Goal: Information Seeking & Learning: Find specific fact

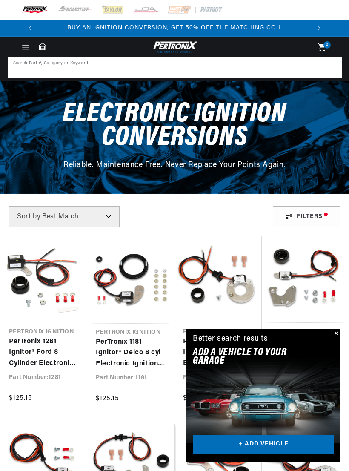
click at [46, 64] on input at bounding box center [175, 67] width 332 height 19
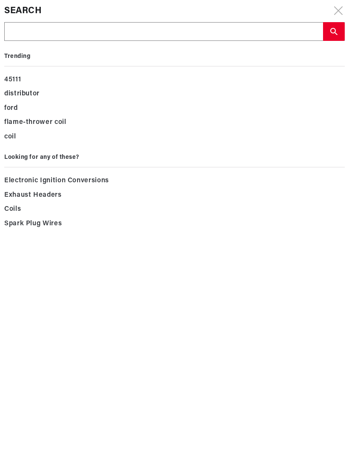
scroll to position [0, 273]
type input "7"
type input "5"
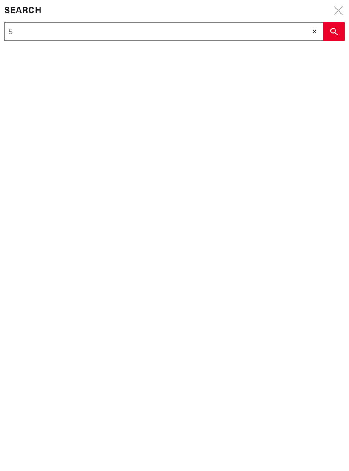
type input "57"
type input "572"
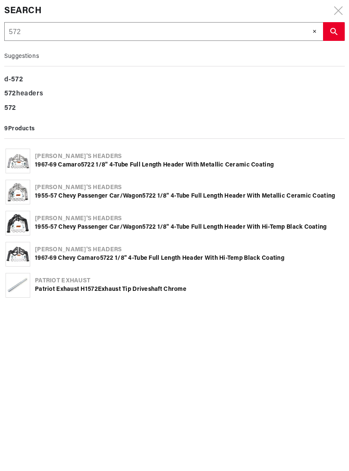
scroll to position [0, 545]
type input "5728"
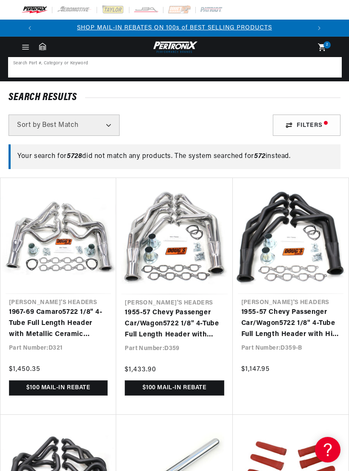
click at [63, 69] on input at bounding box center [175, 67] width 332 height 19
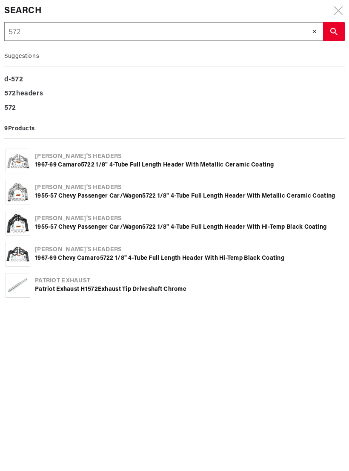
scroll to position [0, 545]
type input "572p"
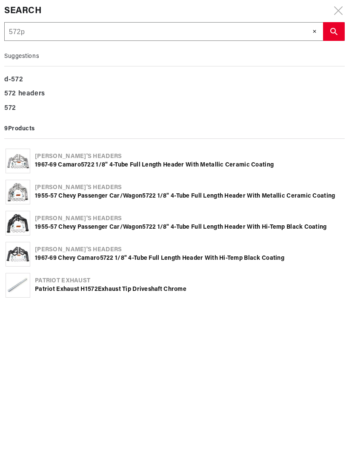
type input "572p 5"
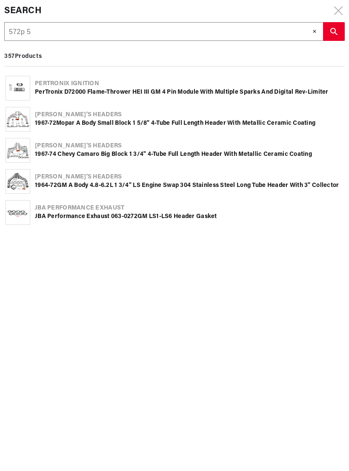
type input "572p 57"
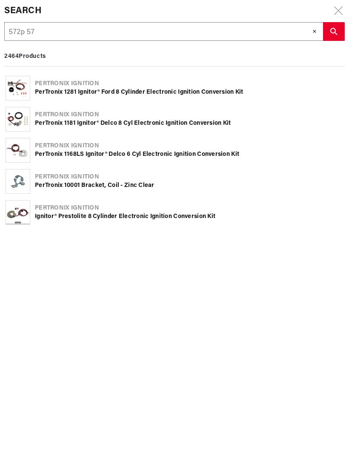
type input "572p 572"
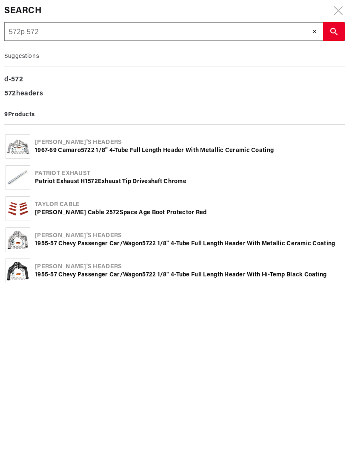
type input "572p 5728"
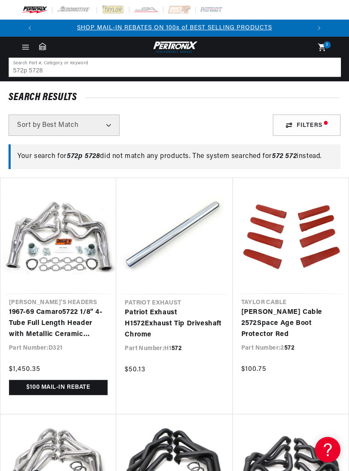
click at [37, 11] on img at bounding box center [34, 9] width 26 height 9
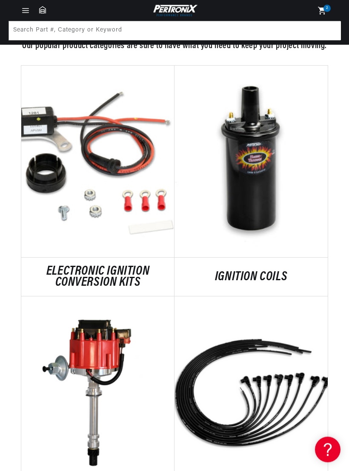
scroll to position [521, 0]
click at [135, 266] on link "ELECTRONIC IGNITION CONVERSION KITS" at bounding box center [97, 277] width 153 height 22
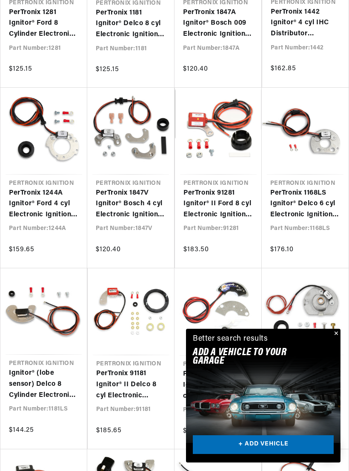
scroll to position [332, 0]
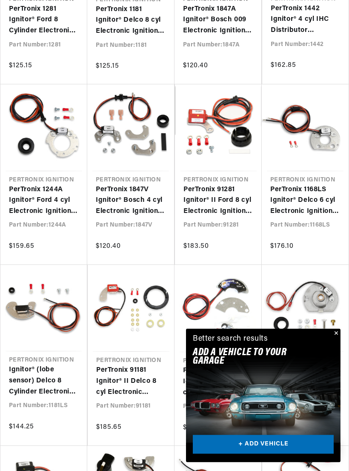
click at [335, 339] on button "Close" at bounding box center [336, 334] width 10 height 10
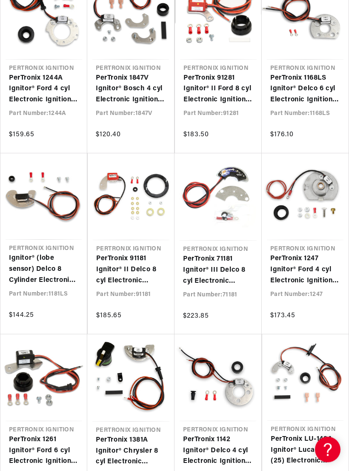
scroll to position [0, 273]
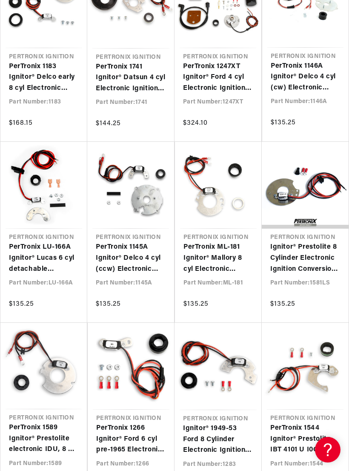
scroll to position [1373, 0]
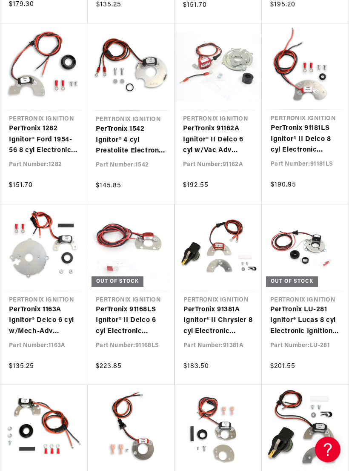
scroll to position [0, 273]
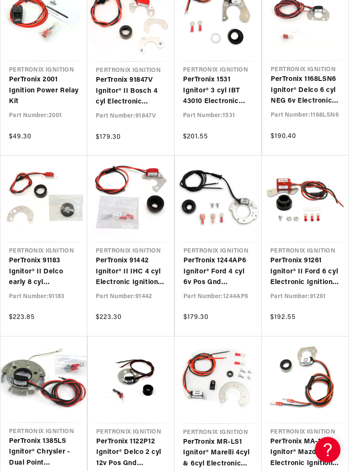
scroll to position [2433, 0]
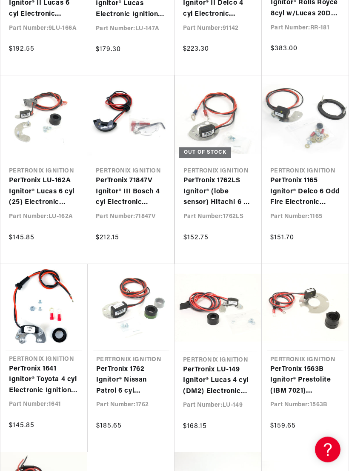
scroll to position [4315, 0]
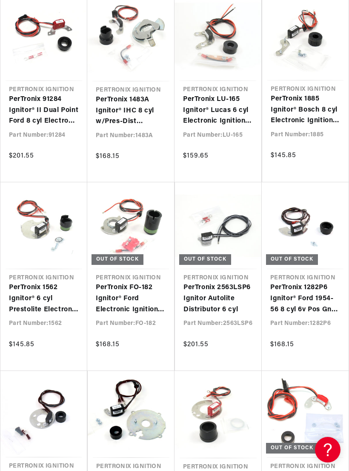
scroll to position [0, 545]
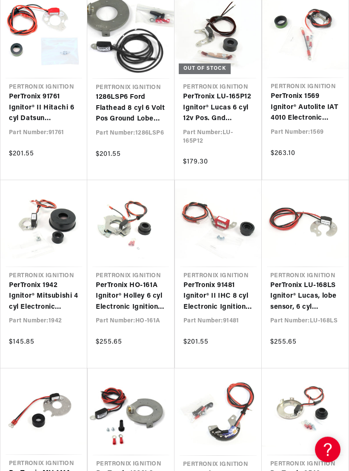
scroll to position [6465, 0]
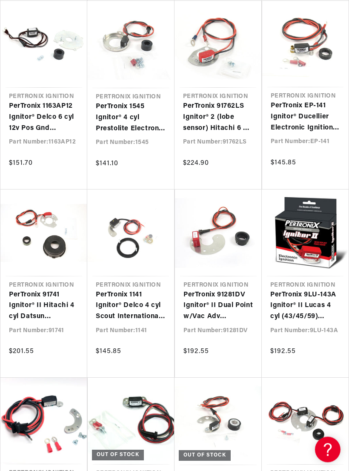
scroll to position [0, 273]
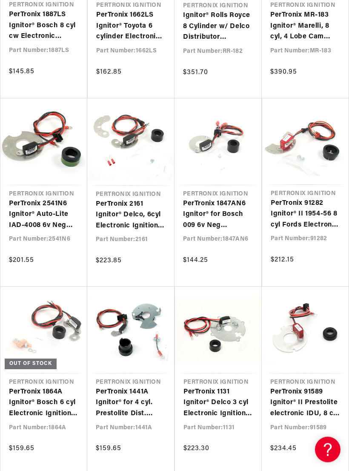
scroll to position [0, 408]
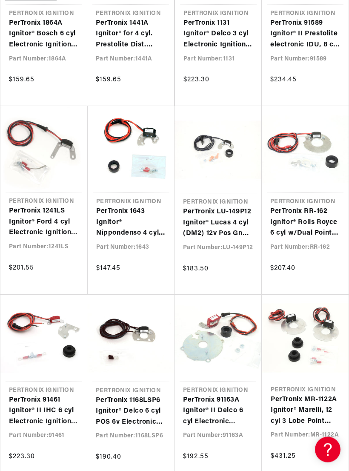
scroll to position [0, 105]
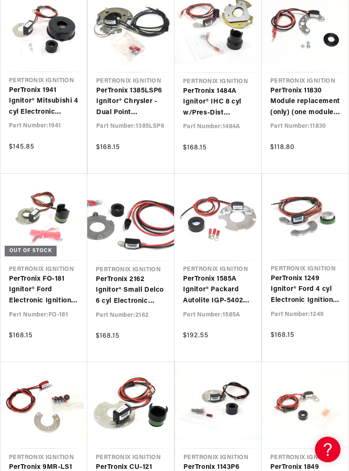
scroll to position [9170, 0]
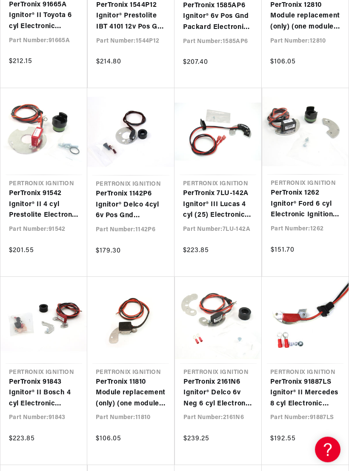
scroll to position [10909, 0]
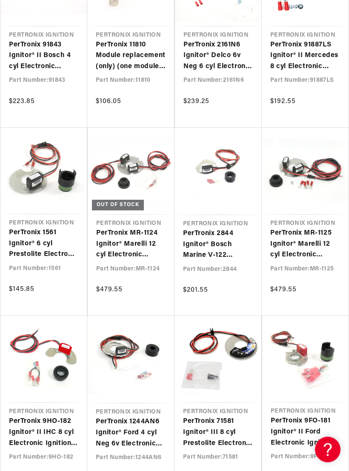
scroll to position [11272, 0]
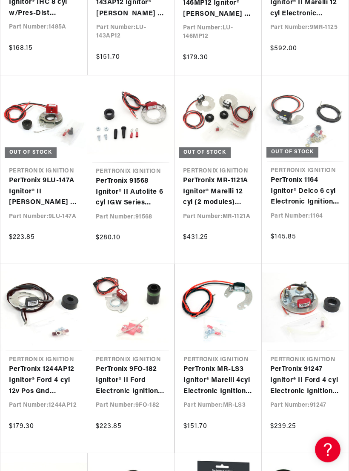
scroll to position [14328, 0]
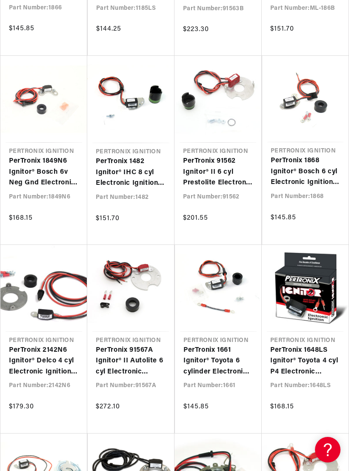
scroll to position [0, 545]
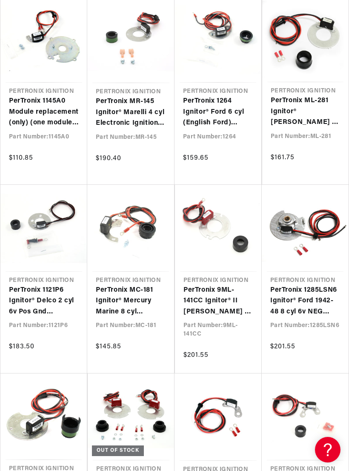
scroll to position [0, 545]
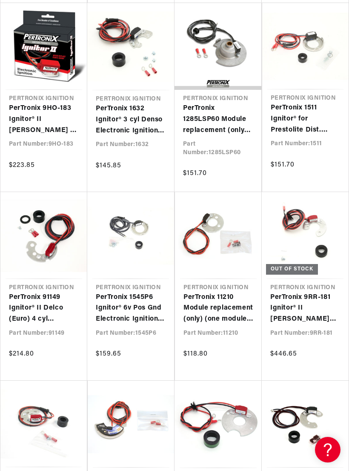
scroll to position [16131, 0]
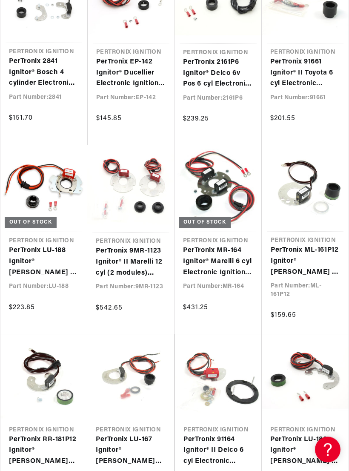
scroll to position [0, 545]
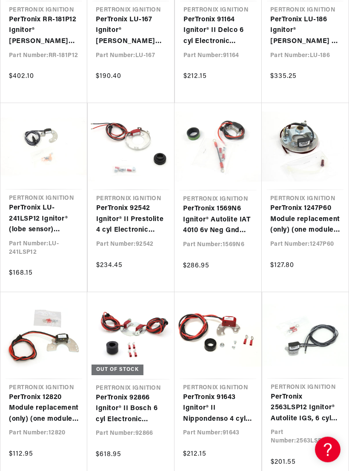
scroll to position [0, 450]
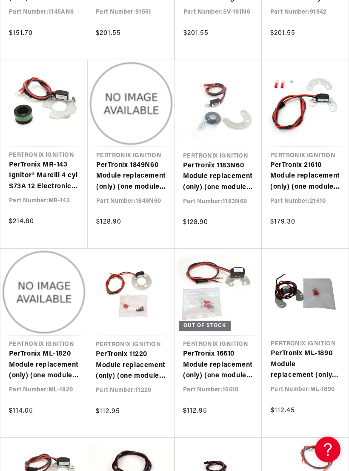
scroll to position [28886, 0]
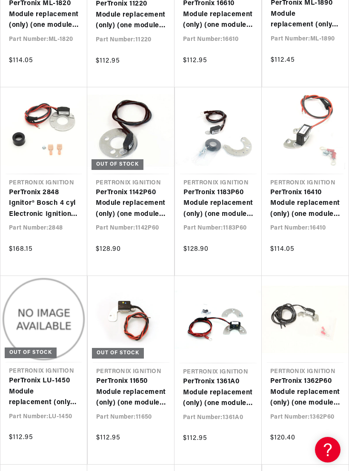
scroll to position [29237, 0]
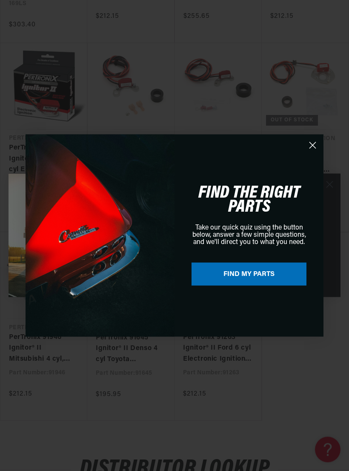
scroll to position [34603, 0]
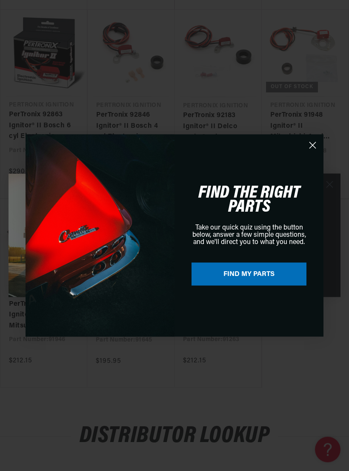
click at [308, 152] on circle "Close dialog" at bounding box center [313, 145] width 14 height 14
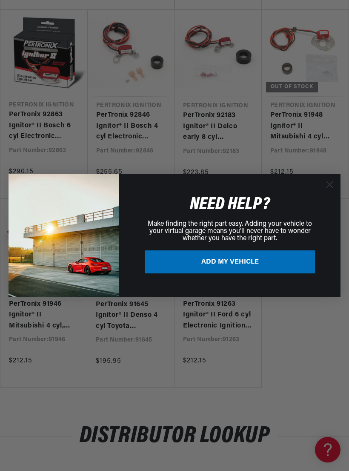
scroll to position [0, 273]
click at [282, 321] on div "Close dialog NEED HELP? Make finding the right part easy. Adding your vehicle t…" at bounding box center [174, 235] width 349 height 471
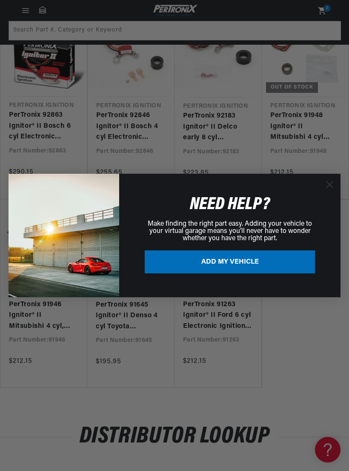
click at [304, 153] on div "Close dialog NEED HELP? Make finding the right part easy. Adding your vehicle t…" at bounding box center [174, 235] width 349 height 471
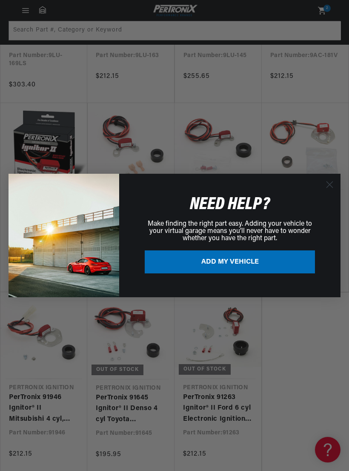
scroll to position [34501, 0]
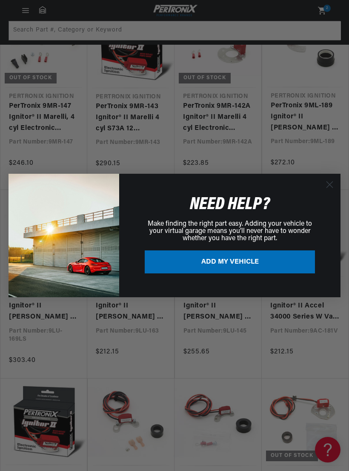
scroll to position [0, 545]
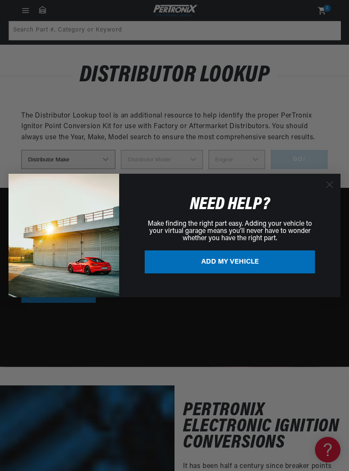
scroll to position [33674, 0]
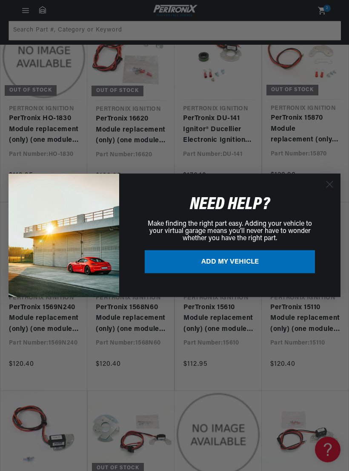
scroll to position [33088, 0]
click at [237, 274] on button "ADD MY VEHICLE" at bounding box center [230, 261] width 170 height 23
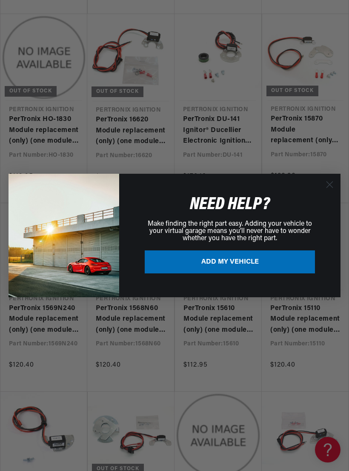
scroll to position [33087, 0]
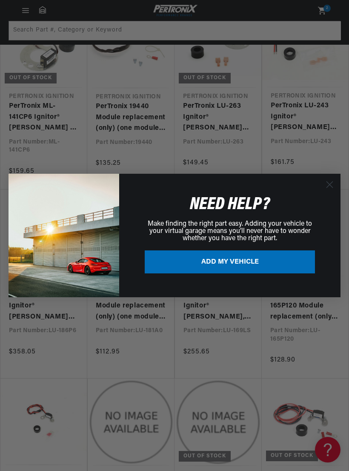
scroll to position [0, 273]
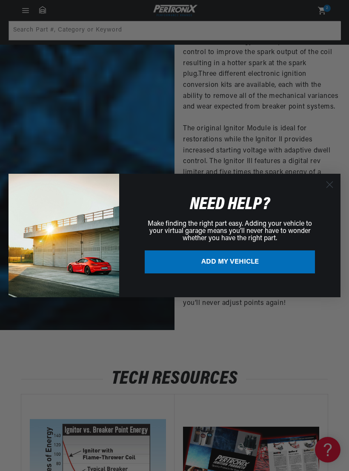
scroll to position [31405, 0]
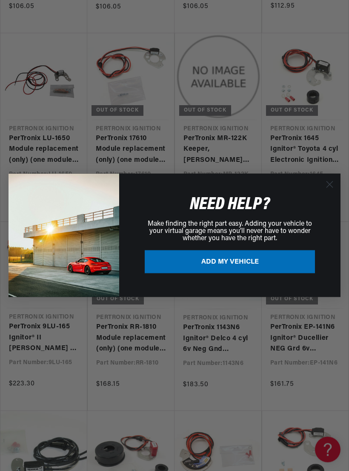
scroll to position [0, 273]
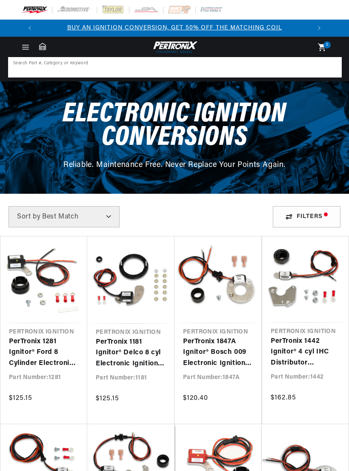
click at [92, 63] on input at bounding box center [175, 67] width 332 height 19
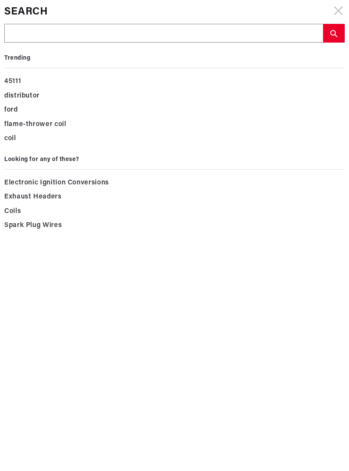
type input "2"
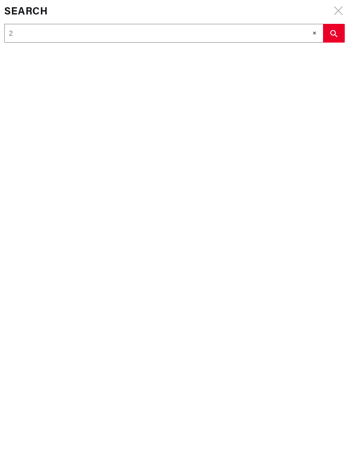
type input "28"
type input "284"
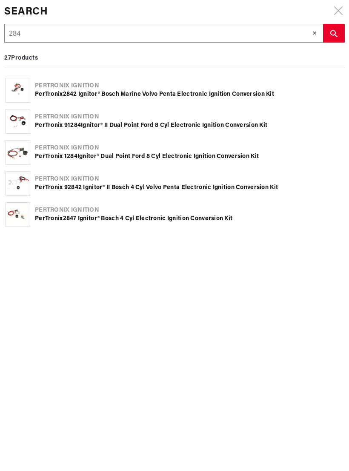
scroll to position [0, 273]
type input "2842"
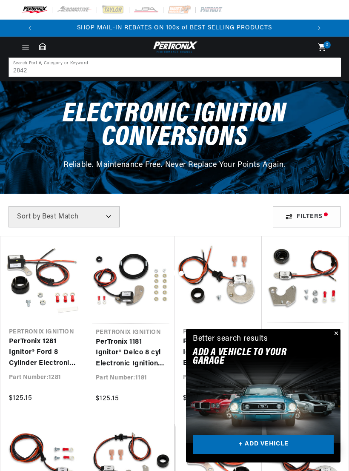
scroll to position [0, 0]
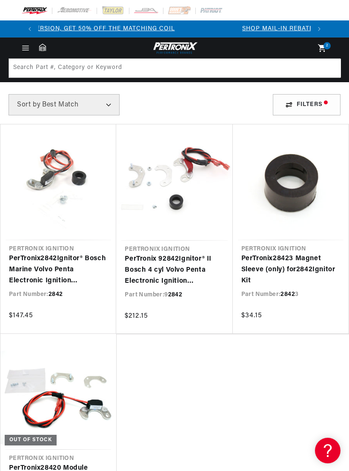
scroll to position [0, 273]
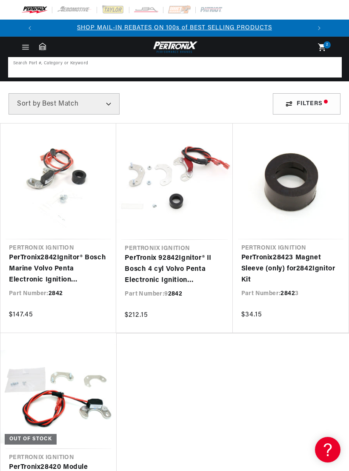
click at [78, 69] on input at bounding box center [175, 67] width 332 height 19
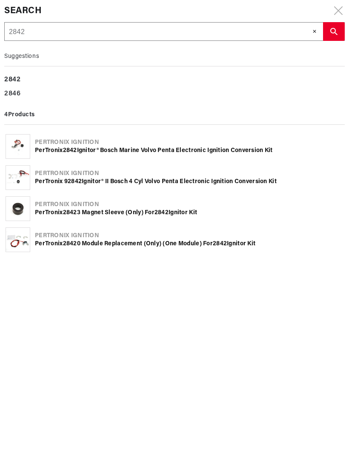
scroll to position [0, 0]
type input "28425"
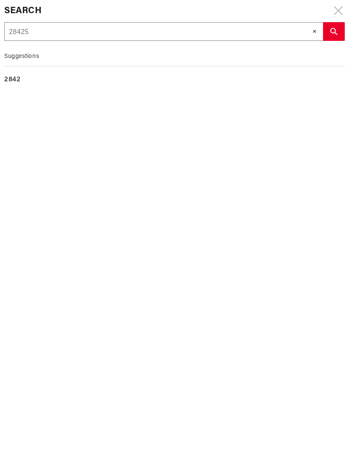
type input "284257"
type input "2842572"
type input "28425728"
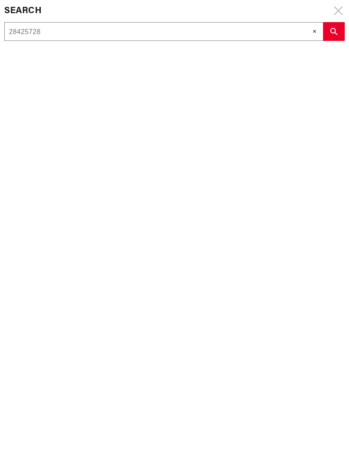
type input "28425728"
type input "2842572"
type input "284257"
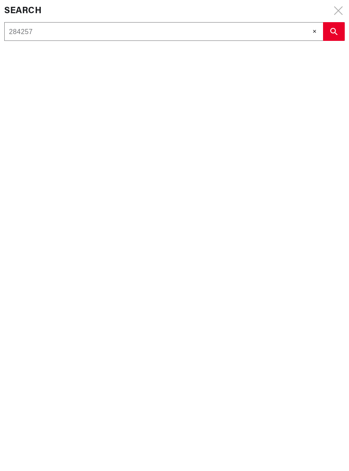
type input "284257"
type input "28425"
type input "2842"
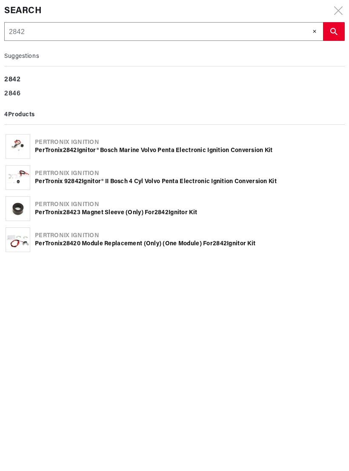
type input "284"
type input "28"
type input "2"
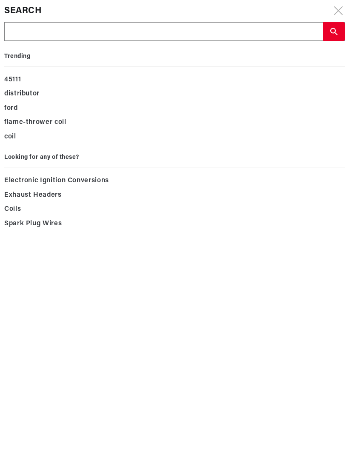
type input "5"
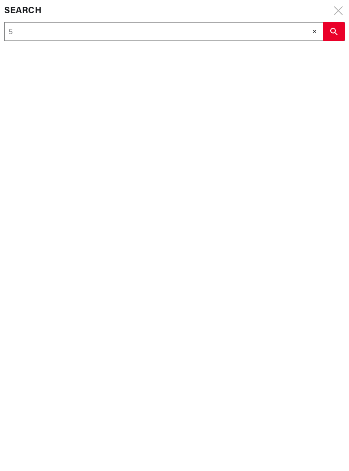
type input "57"
type input "572"
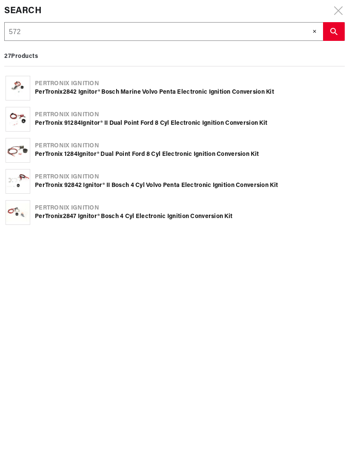
type input "572"
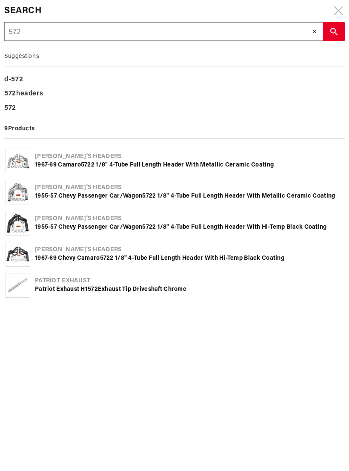
type input "5728"
